Goal: Task Accomplishment & Management: Manage account settings

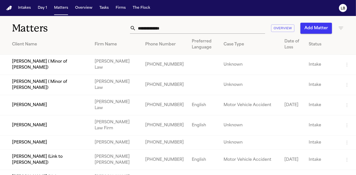
click at [158, 22] on div "Matters Overview Add Matter" at bounding box center [178, 25] width 356 height 19
click at [159, 26] on input "text" at bounding box center [200, 28] width 129 height 11
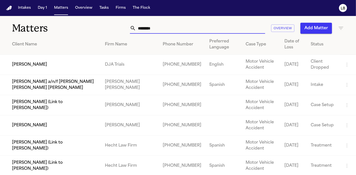
scroll to position [0, 0]
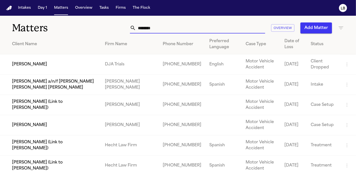
type input "********"
click at [59, 144] on td "[PERSON_NAME] (Link to [PERSON_NAME])" at bounding box center [50, 146] width 101 height 20
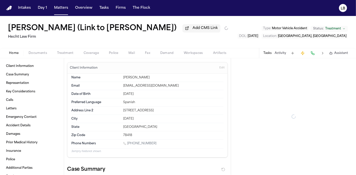
type textarea "*"
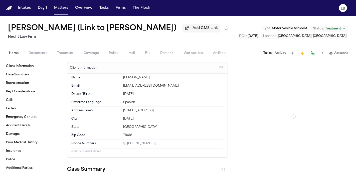
type textarea "*"
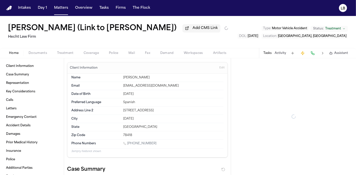
type textarea "*"
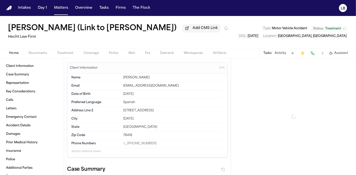
type textarea "*"
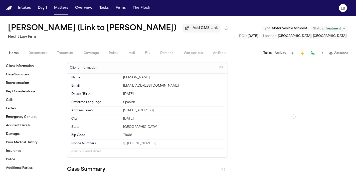
type textarea "*"
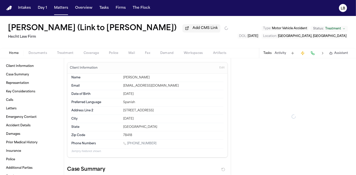
type textarea "*"
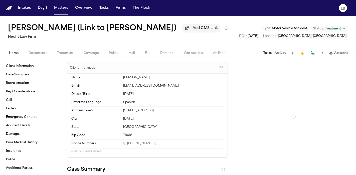
type textarea "*"
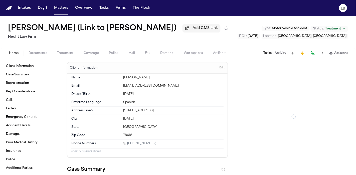
type textarea "*"
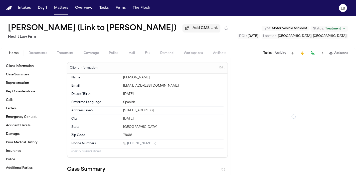
type textarea "*"
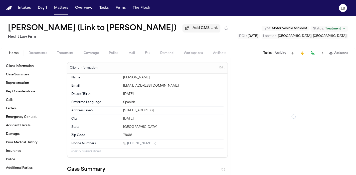
type textarea "*"
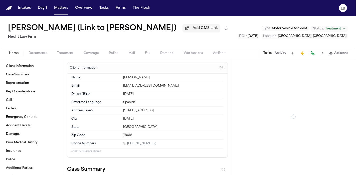
type textarea "*"
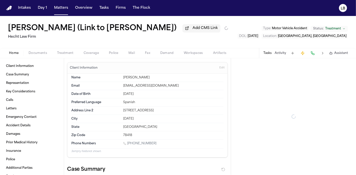
type textarea "*"
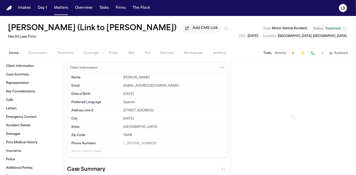
type textarea "*"
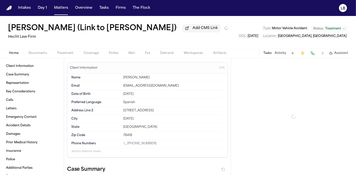
type textarea "*"
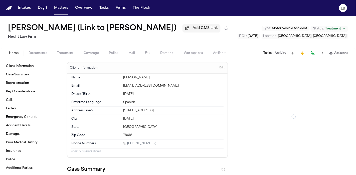
type textarea "*"
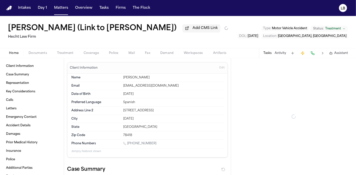
type textarea "*"
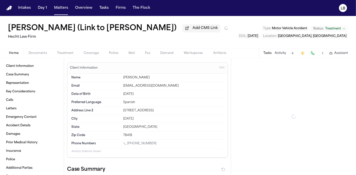
type textarea "*"
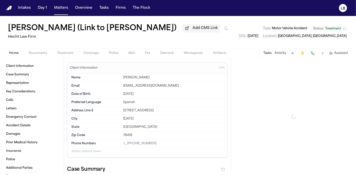
type textarea "*"
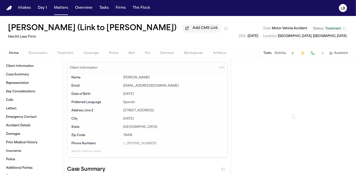
type textarea "*"
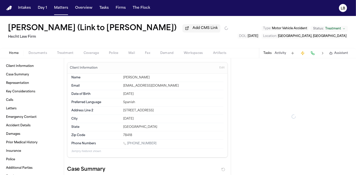
type textarea "*"
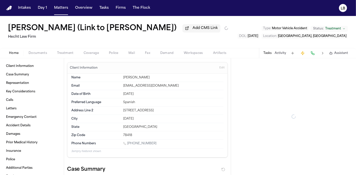
type textarea "*"
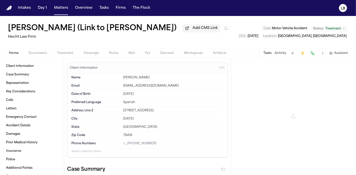
type textarea "*"
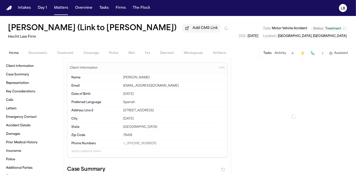
type textarea "*"
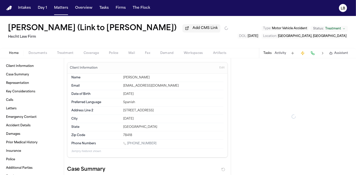
type textarea "*"
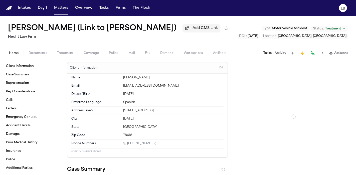
type textarea "*"
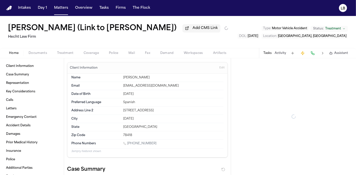
type textarea "*"
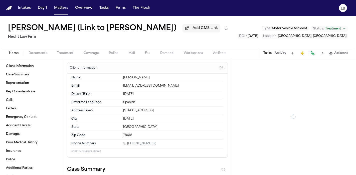
type textarea "*"
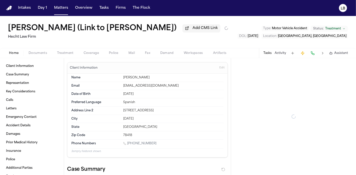
type textarea "*"
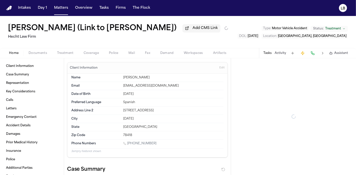
type textarea "*"
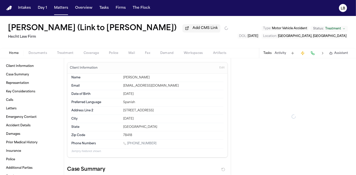
type textarea "*"
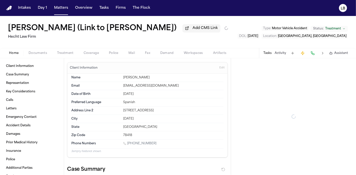
type textarea "*"
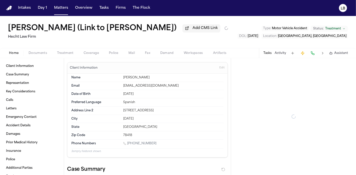
type textarea "*"
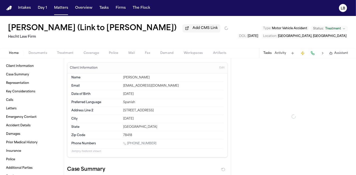
type textarea "*"
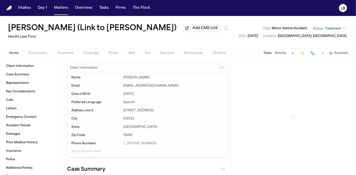
type textarea "*"
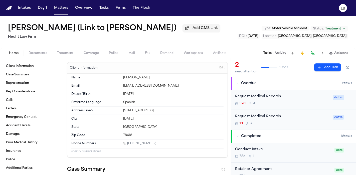
type textarea "*"
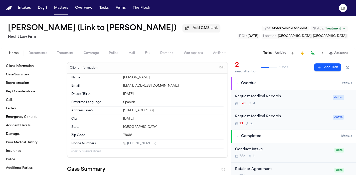
type textarea "*"
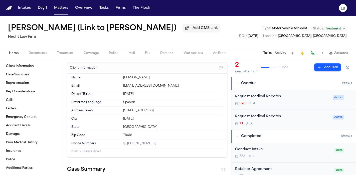
type textarea "*"
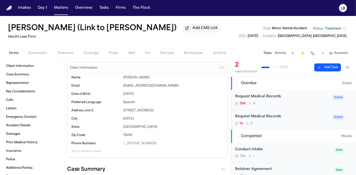
type textarea "*"
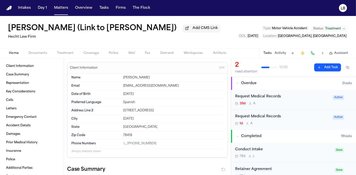
type textarea "*"
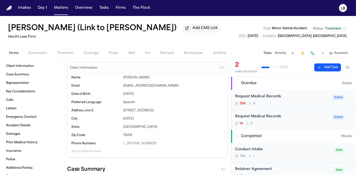
type textarea "*"
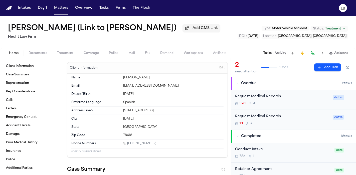
type textarea "*"
click at [36, 55] on span "Documents" at bounding box center [38, 53] width 19 height 4
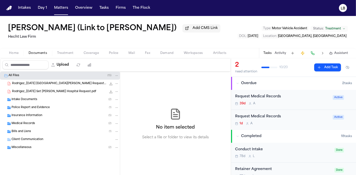
click at [33, 110] on span "Police Report and Evidence" at bounding box center [31, 108] width 38 height 4
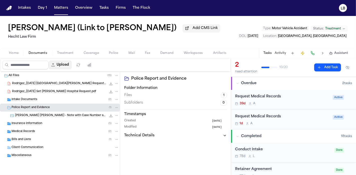
click at [61, 70] on button "Upload" at bounding box center [60, 65] width 23 height 9
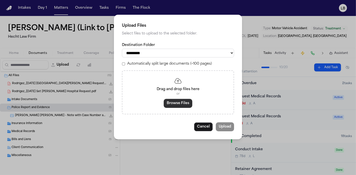
click at [175, 105] on button "Browse Files" at bounding box center [178, 103] width 29 height 9
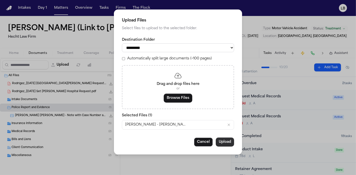
click at [224, 140] on button "Upload" at bounding box center [225, 142] width 18 height 9
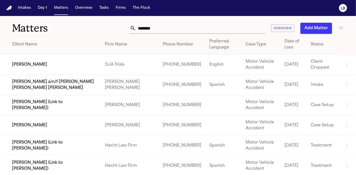
scroll to position [0, 0]
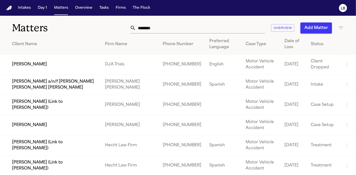
click at [43, 171] on td "[PERSON_NAME] (Link to [PERSON_NAME])" at bounding box center [50, 166] width 101 height 20
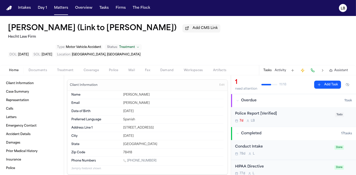
click at [118, 71] on button "Police" at bounding box center [114, 71] width 20 height 6
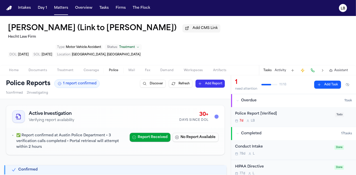
scroll to position [3, 0]
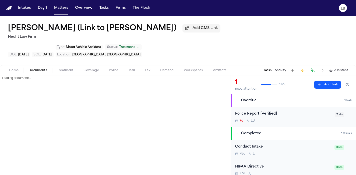
click at [33, 68] on button "Documents" at bounding box center [38, 71] width 29 height 6
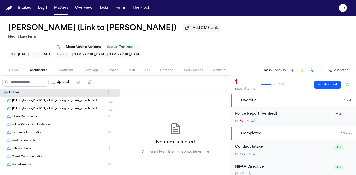
click at [34, 121] on div "Police Report and Evidence" at bounding box center [60, 125] width 120 height 8
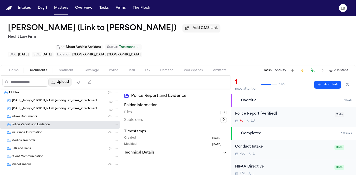
click at [62, 81] on button "Upload" at bounding box center [60, 82] width 23 height 9
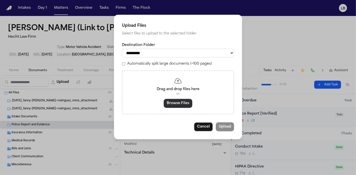
click at [178, 105] on button "Browse Files" at bounding box center [178, 103] width 29 height 9
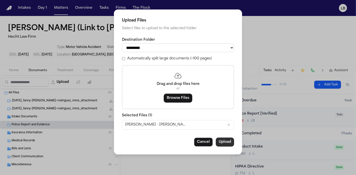
click at [221, 141] on button "Upload" at bounding box center [225, 142] width 18 height 9
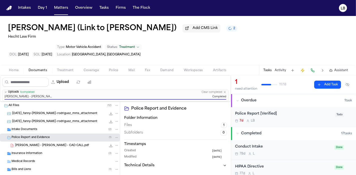
click at [280, 69] on button "Activity" at bounding box center [281, 71] width 12 height 4
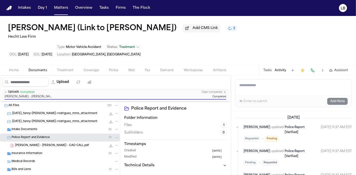
click at [253, 92] on textarea "Add a note to this matter" at bounding box center [293, 88] width 116 height 16
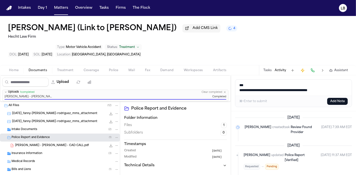
click at [334, 89] on textarea "**********" at bounding box center [293, 88] width 117 height 16
click at [348, 89] on textarea "**********" at bounding box center [293, 88] width 117 height 16
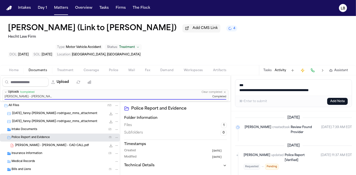
drag, startPoint x: 348, startPoint y: 89, endPoint x: 229, endPoint y: 83, distance: 118.8
click at [229, 83] on div "**********" at bounding box center [178, 126] width 356 height 100
click at [340, 101] on button "Add Note" at bounding box center [337, 101] width 21 height 7
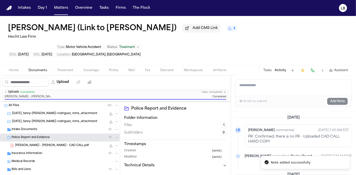
click at [265, 71] on button "Tasks" at bounding box center [267, 71] width 8 height 4
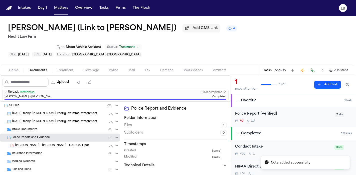
click at [295, 119] on div "7d L B" at bounding box center [283, 121] width 97 height 4
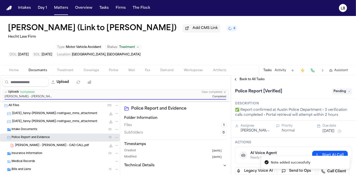
click at [341, 92] on span "Pending" at bounding box center [342, 92] width 20 height 6
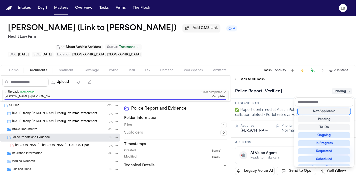
scroll to position [78, 0]
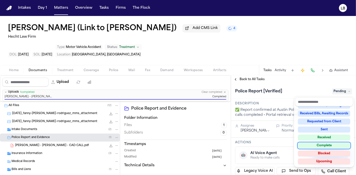
click at [321, 146] on div "Complete" at bounding box center [324, 146] width 52 height 6
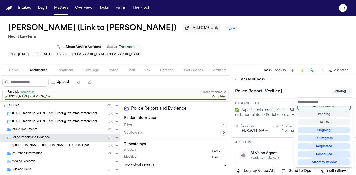
scroll to position [2, 0]
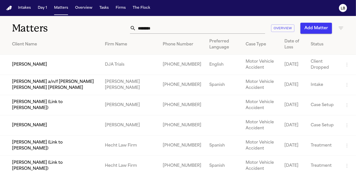
scroll to position [0, 0]
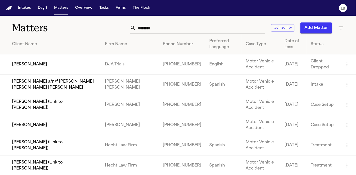
click at [46, 140] on td "[PERSON_NAME] (Link to [PERSON_NAME])" at bounding box center [50, 146] width 101 height 20
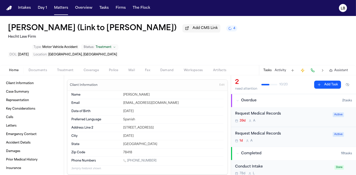
click at [285, 70] on button "Activity" at bounding box center [281, 71] width 12 height 4
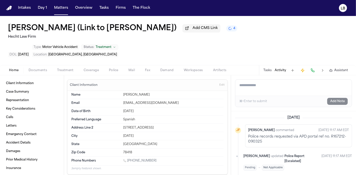
click at [284, 90] on textarea "Add a note to this matter" at bounding box center [293, 88] width 116 height 16
paste textarea "**********"
click at [334, 99] on button "Add Note" at bounding box center [337, 101] width 21 height 7
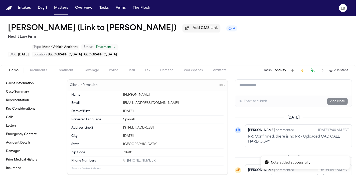
click at [265, 69] on button "Tasks" at bounding box center [267, 71] width 8 height 4
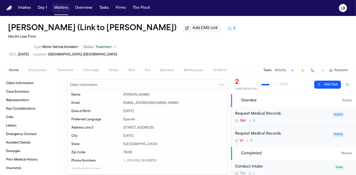
click at [62, 7] on button "Matters" at bounding box center [61, 8] width 18 height 9
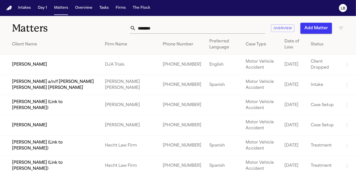
click at [178, 25] on input "********" at bounding box center [200, 28] width 129 height 11
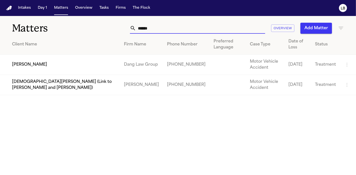
click at [176, 28] on input "******" at bounding box center [200, 28] width 129 height 11
click at [19, 66] on td "[PERSON_NAME]" at bounding box center [60, 65] width 120 height 20
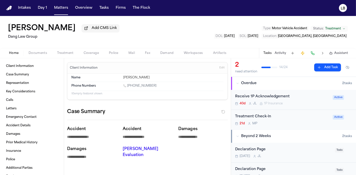
click at [38, 51] on span "Documents" at bounding box center [38, 53] width 19 height 4
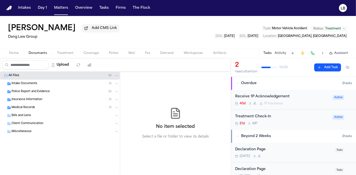
click at [40, 92] on span "Police Report and Evidence" at bounding box center [31, 92] width 38 height 4
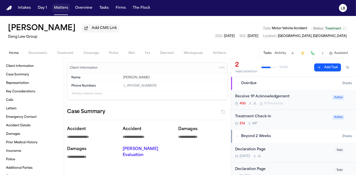
click at [64, 8] on button "Matters" at bounding box center [61, 8] width 18 height 9
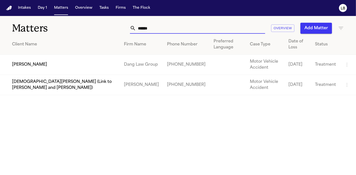
click at [161, 26] on input "******" at bounding box center [200, 28] width 129 height 11
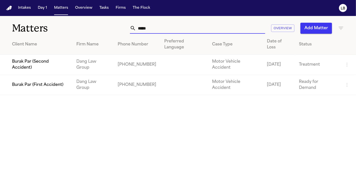
click at [60, 58] on td "Burak Par (Second Accident)" at bounding box center [36, 65] width 72 height 20
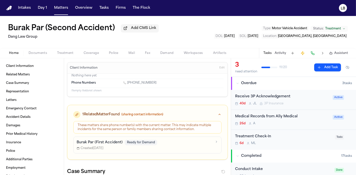
click at [43, 56] on span "button" at bounding box center [38, 56] width 25 height 1
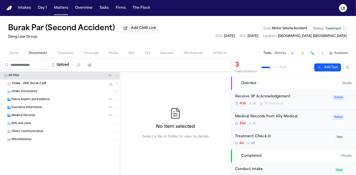
click at [39, 98] on span "Police Report and Evidence" at bounding box center [31, 100] width 38 height 4
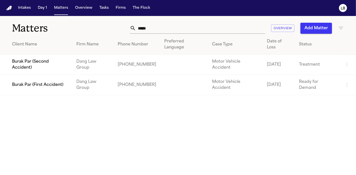
click at [47, 75] on td "Burak Par (First Accident)" at bounding box center [36, 85] width 72 height 20
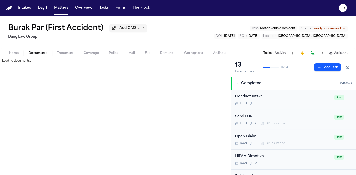
click at [38, 52] on span "Documents" at bounding box center [38, 53] width 19 height 4
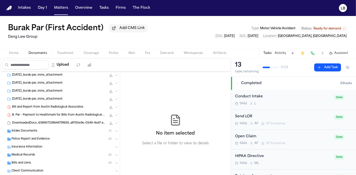
scroll to position [41, 0]
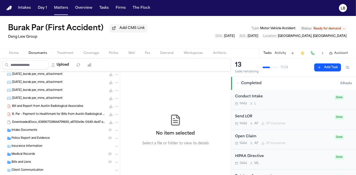
click at [51, 137] on div "Police Report and Evidence ( 3 )" at bounding box center [65, 138] width 107 height 5
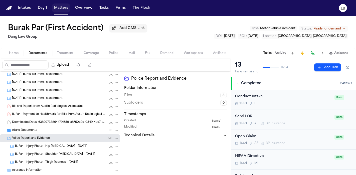
click at [63, 6] on button "Matters" at bounding box center [61, 8] width 18 height 9
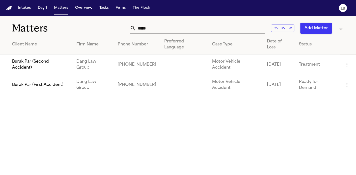
click at [171, 30] on input "*****" at bounding box center [200, 28] width 129 height 11
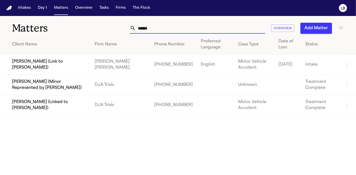
click at [171, 30] on input "******" at bounding box center [200, 28] width 129 height 11
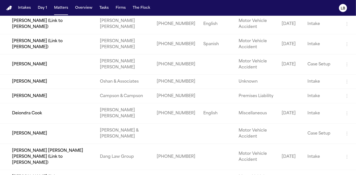
scroll to position [41, 0]
click at [44, 121] on td "Deiondra Cook" at bounding box center [48, 113] width 96 height 20
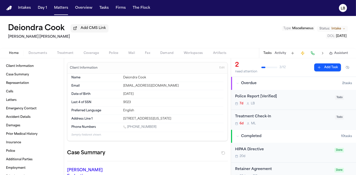
click at [36, 58] on div "Home Documents Treatment Coverage Police Mail Fax Demand Workspaces Artifacts T…" at bounding box center [178, 53] width 356 height 10
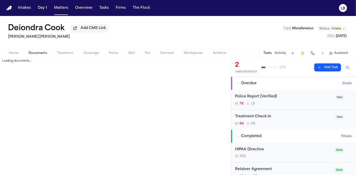
click at [35, 56] on span "button" at bounding box center [38, 56] width 25 height 1
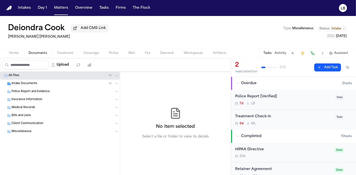
click at [45, 90] on span "Police Report and Evidence" at bounding box center [31, 92] width 38 height 4
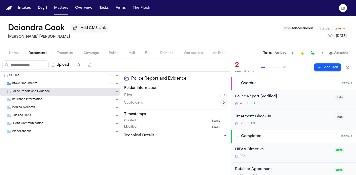
click at [59, 68] on button "Upload" at bounding box center [60, 65] width 23 height 9
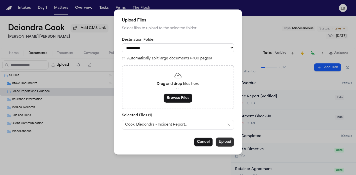
click at [228, 143] on button "Upload" at bounding box center [225, 142] width 18 height 9
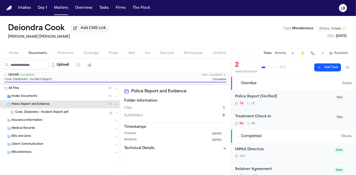
click at [265, 54] on button "Tasks" at bounding box center [267, 53] width 8 height 4
click at [323, 100] on div "Police Report [Verified] 7d L B" at bounding box center [283, 100] width 97 height 12
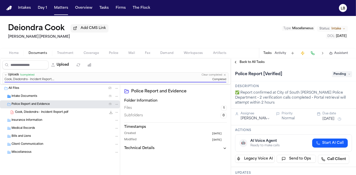
click at [334, 73] on span "Pending" at bounding box center [342, 74] width 20 height 6
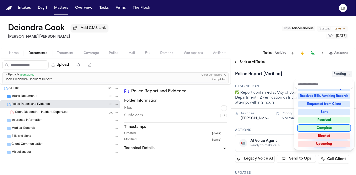
click at [328, 128] on div "Complete" at bounding box center [324, 128] width 52 height 6
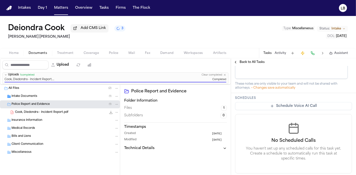
scroll to position [235, 0]
